Goal: Transaction & Acquisition: Purchase product/service

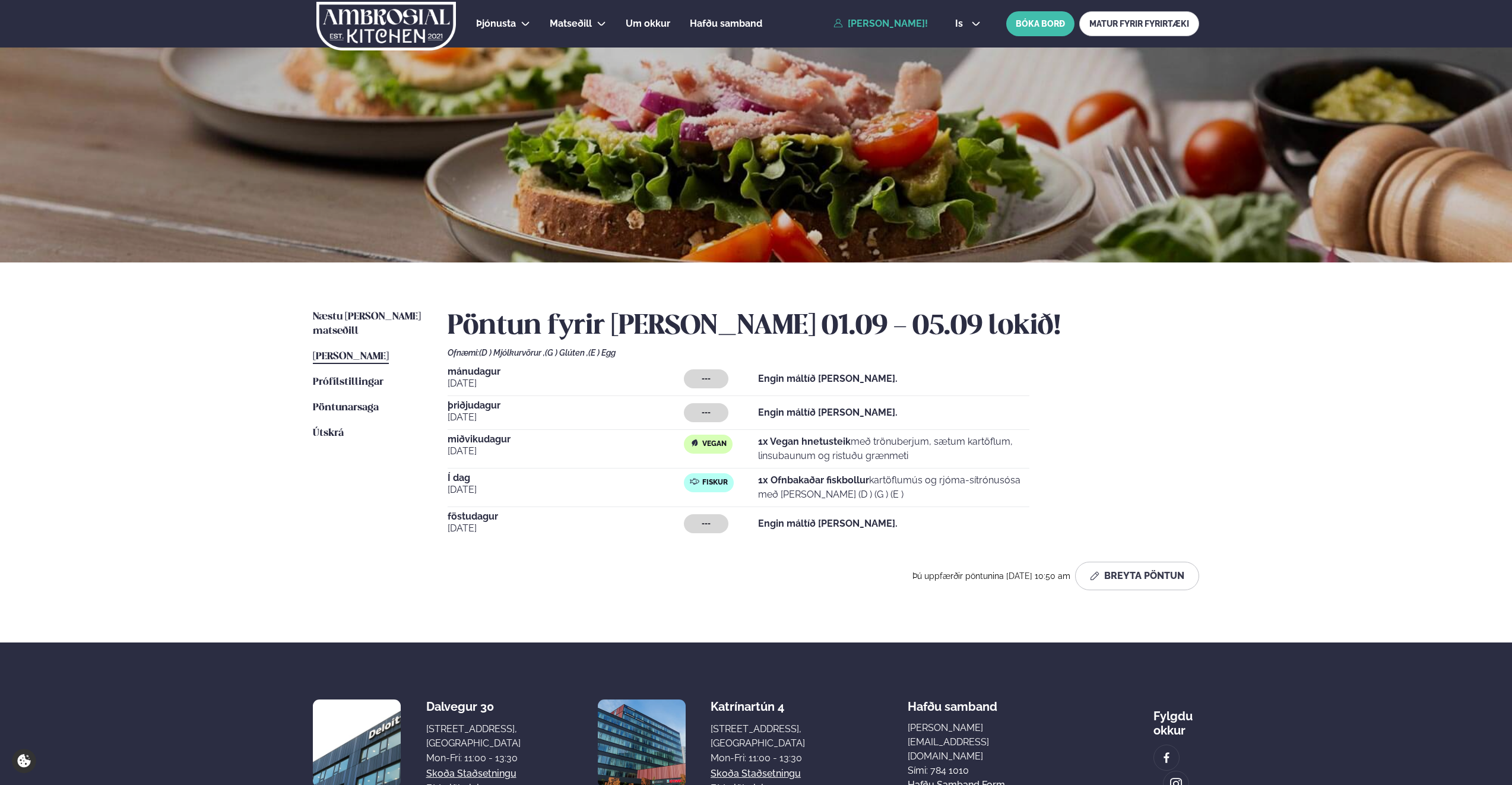
click at [368, 352] on span "[PERSON_NAME]" at bounding box center [351, 356] width 76 height 10
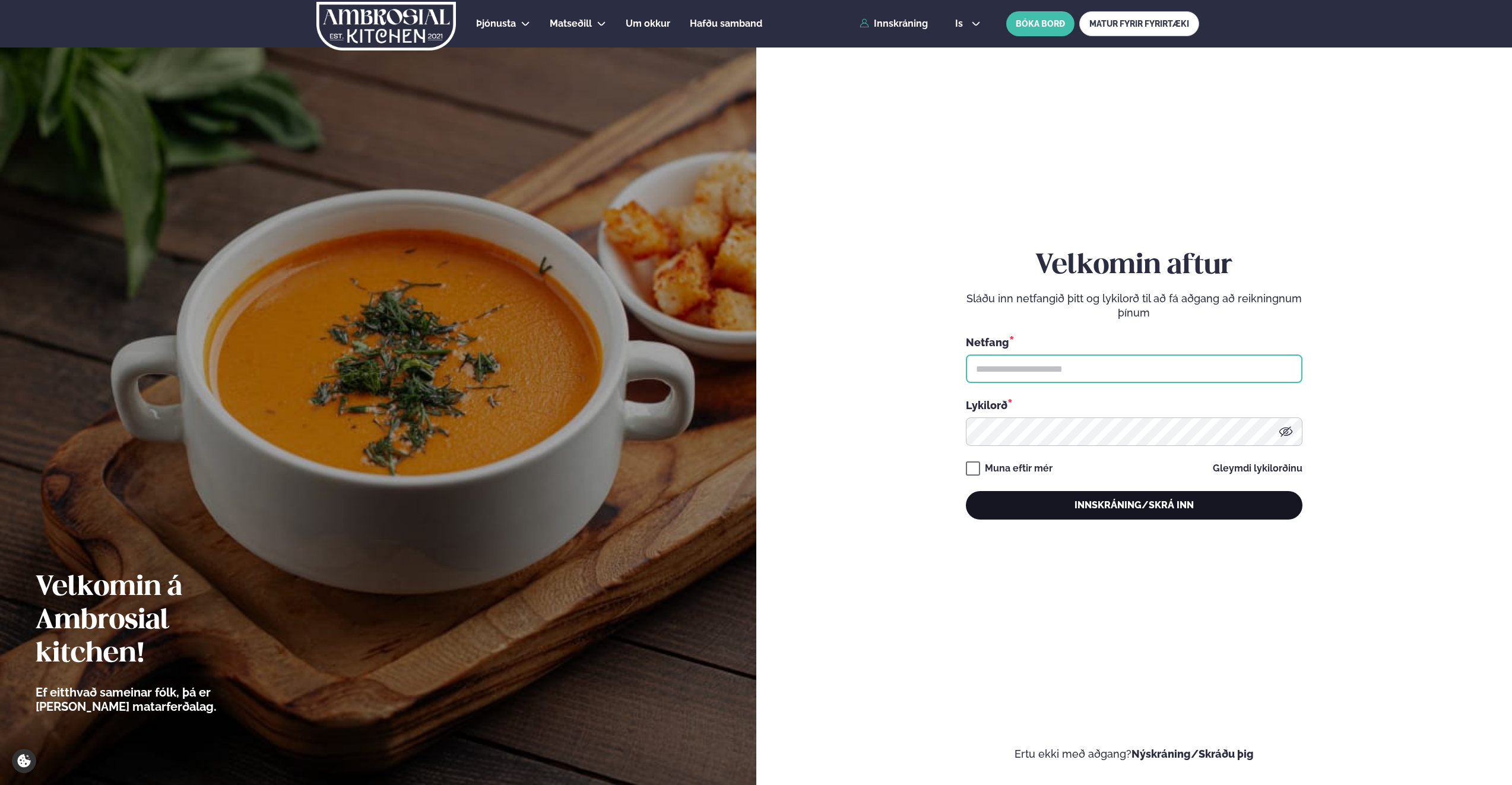
type input "**********"
click at [1116, 507] on button "Innskráning/Skrá inn" at bounding box center [1134, 505] width 337 height 29
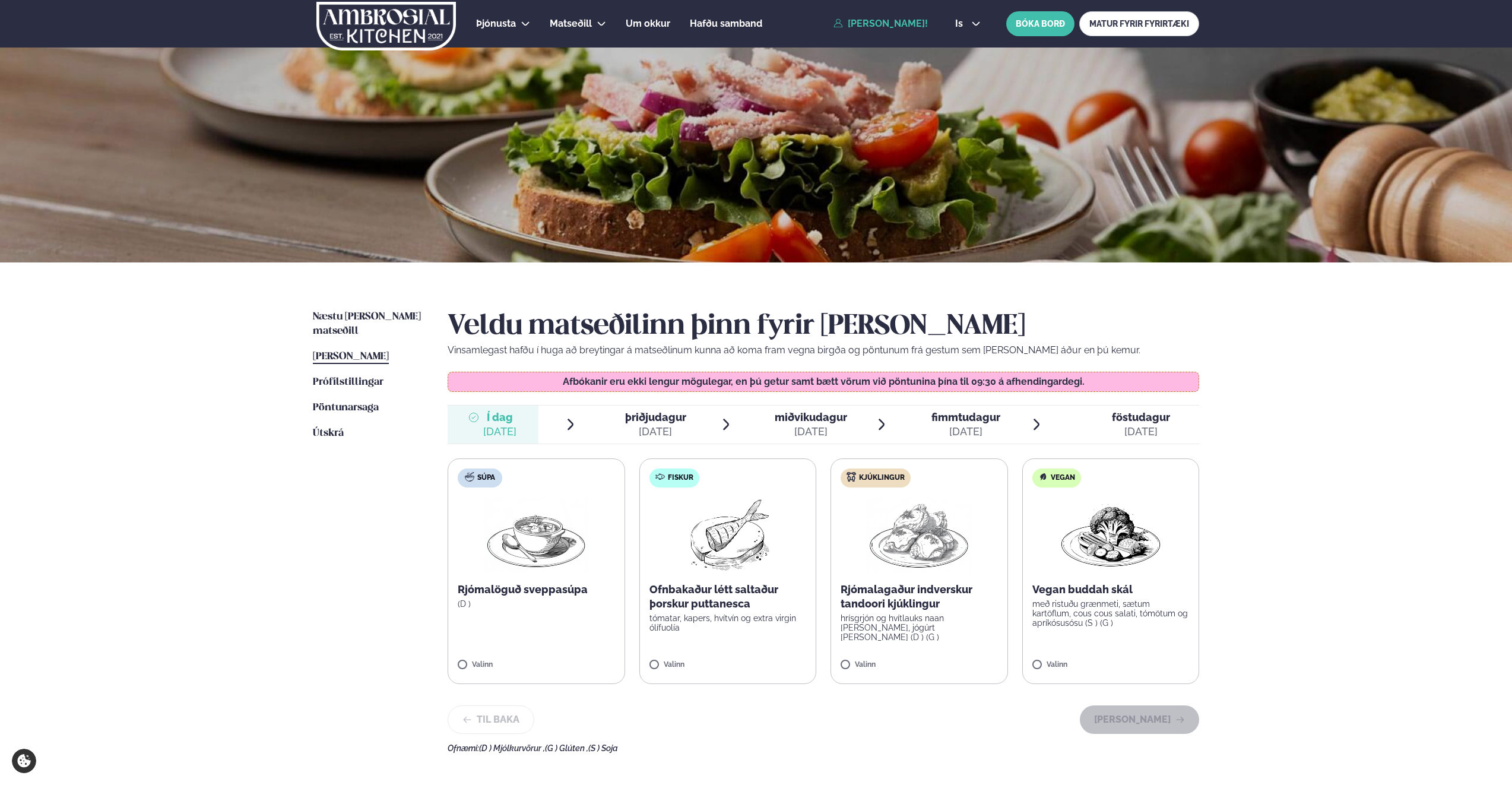
click at [819, 418] on span "miðvikudagur" at bounding box center [811, 417] width 72 height 13
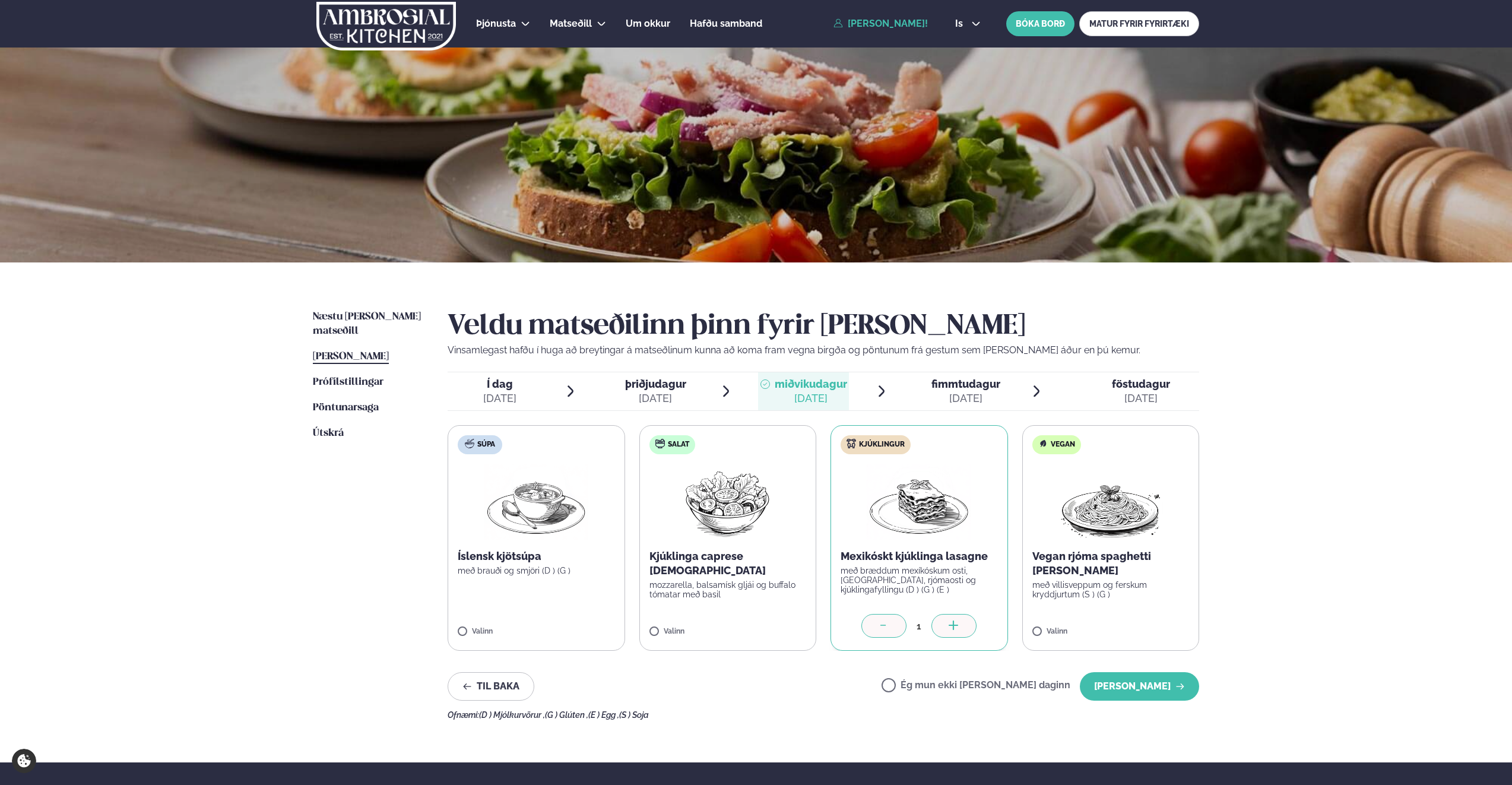
click at [944, 619] on div at bounding box center [954, 626] width 45 height 24
click at [886, 619] on div at bounding box center [884, 626] width 45 height 24
click at [1128, 687] on button "[PERSON_NAME]" at bounding box center [1140, 686] width 119 height 29
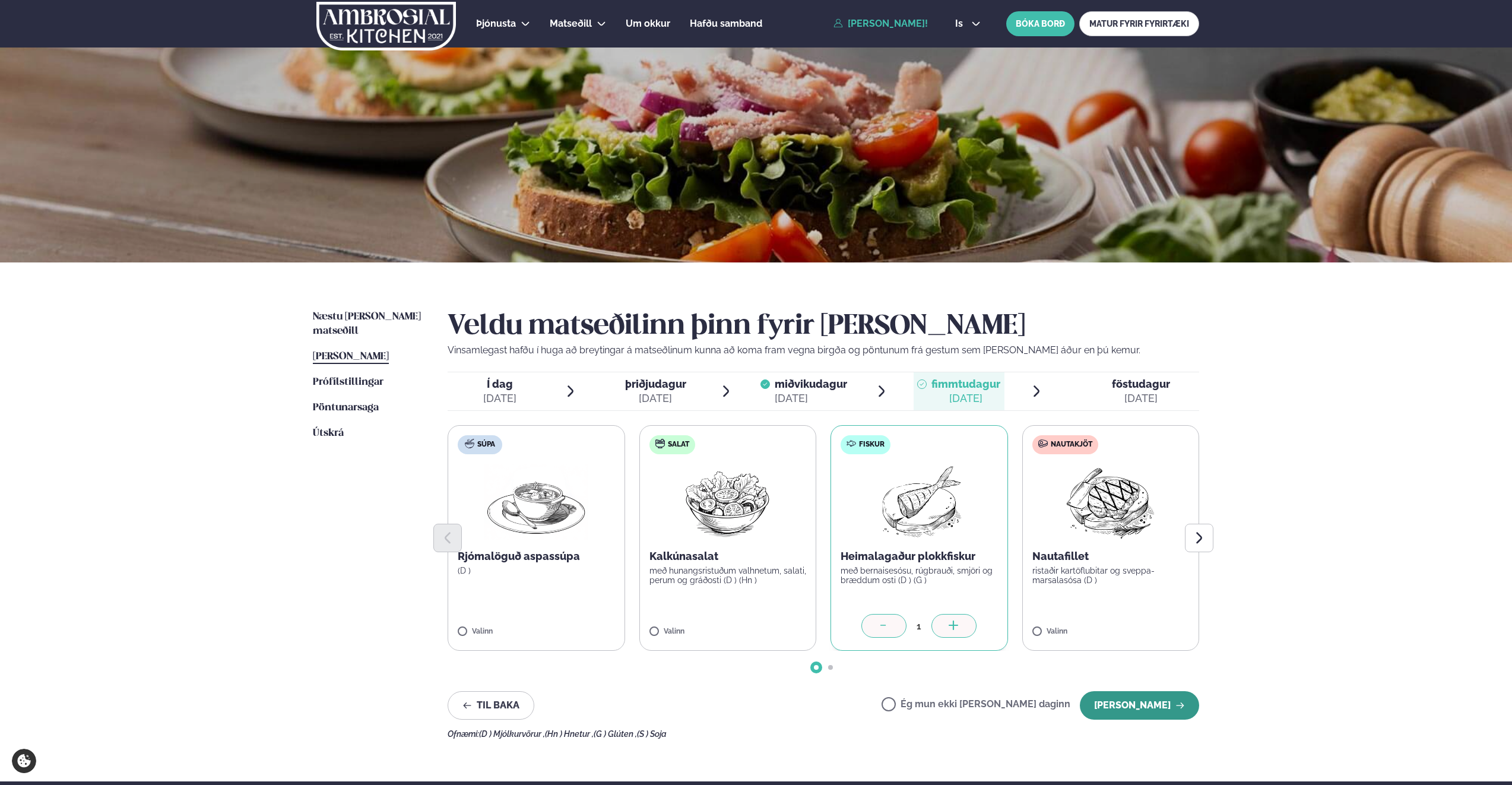
click at [1133, 706] on button "[PERSON_NAME]" at bounding box center [1140, 705] width 119 height 29
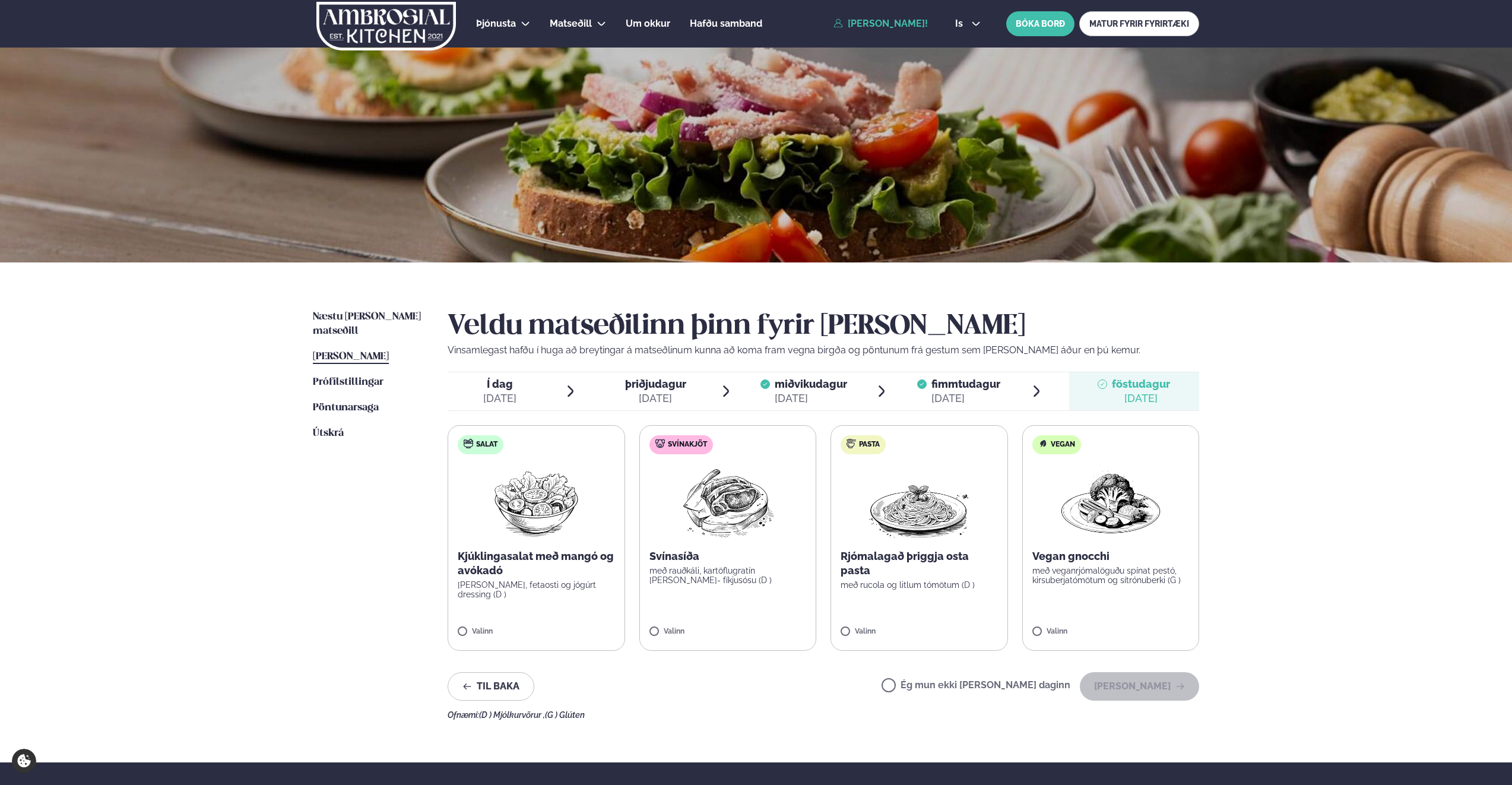
click at [811, 387] on span "miðvikudagur" at bounding box center [811, 384] width 72 height 13
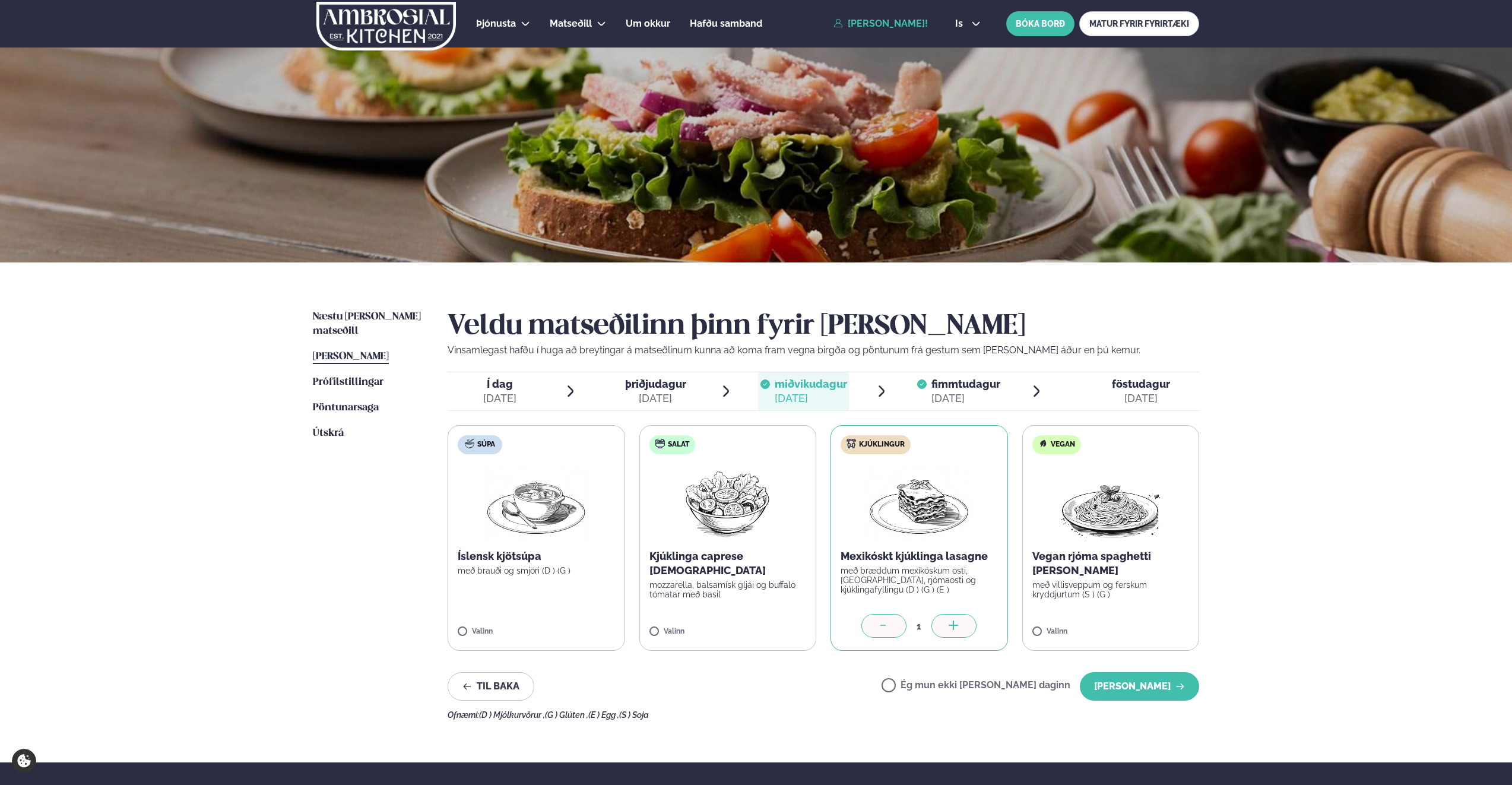
click at [968, 381] on span "fimmtudagur" at bounding box center [966, 384] width 69 height 13
